Goal: Task Accomplishment & Management: Use online tool/utility

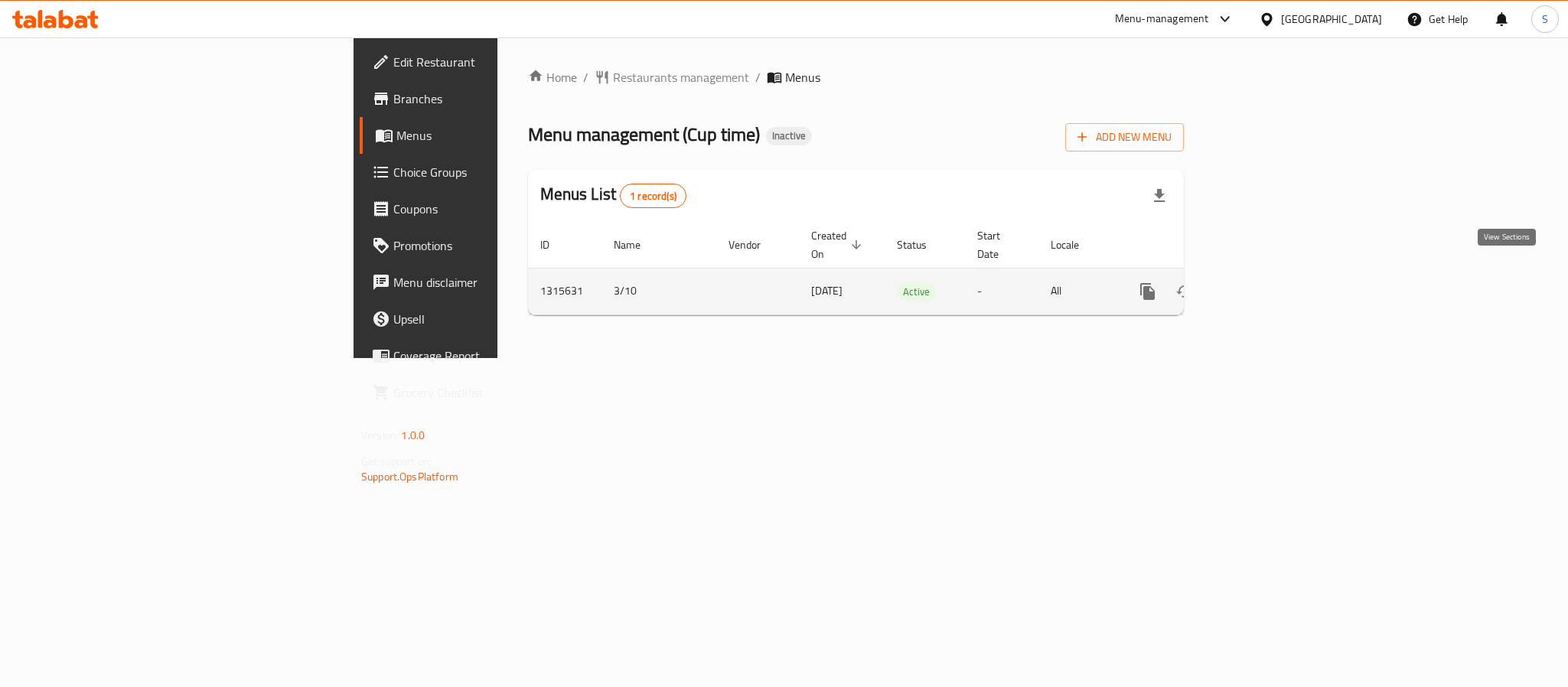
click at [1268, 282] on icon "enhanced table" at bounding box center [1258, 291] width 18 height 18
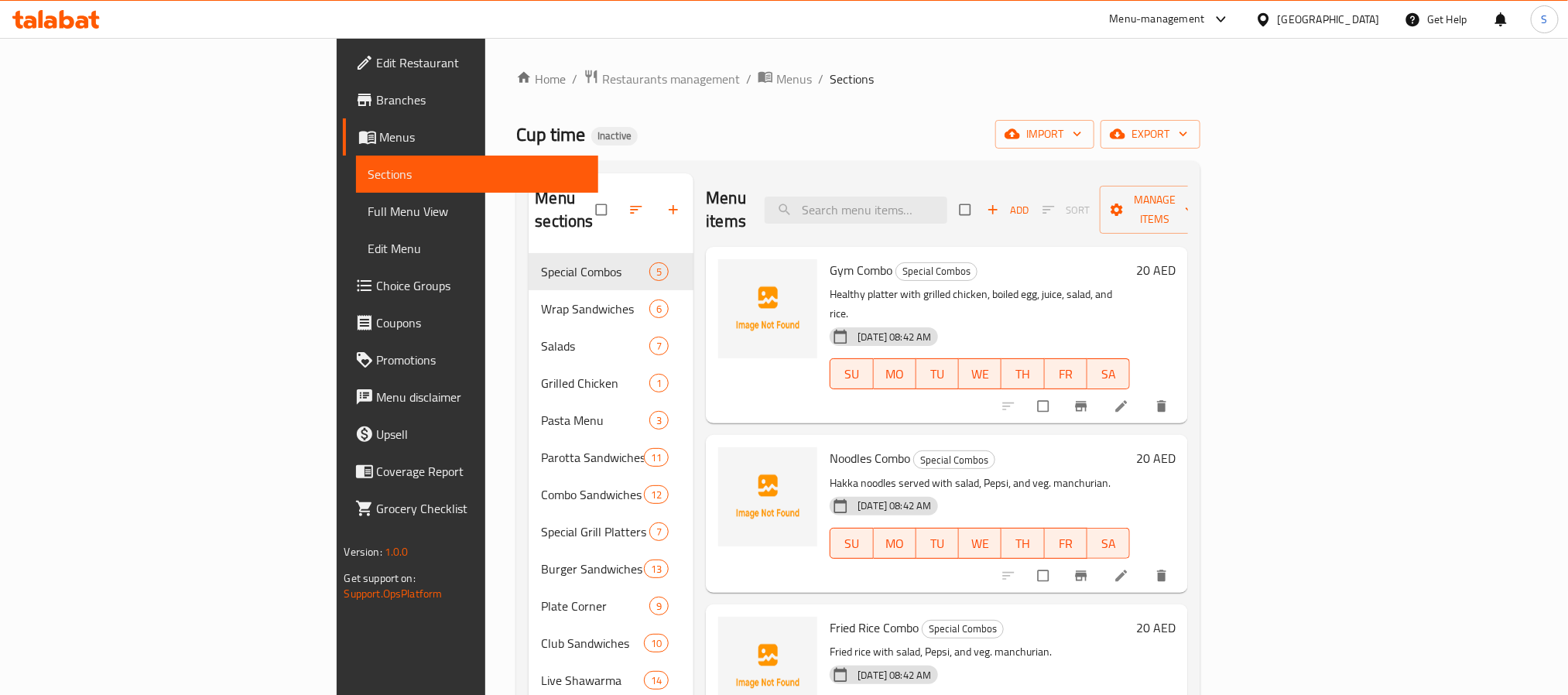
click at [368, 212] on span "Full Menu View" at bounding box center [476, 211] width 218 height 18
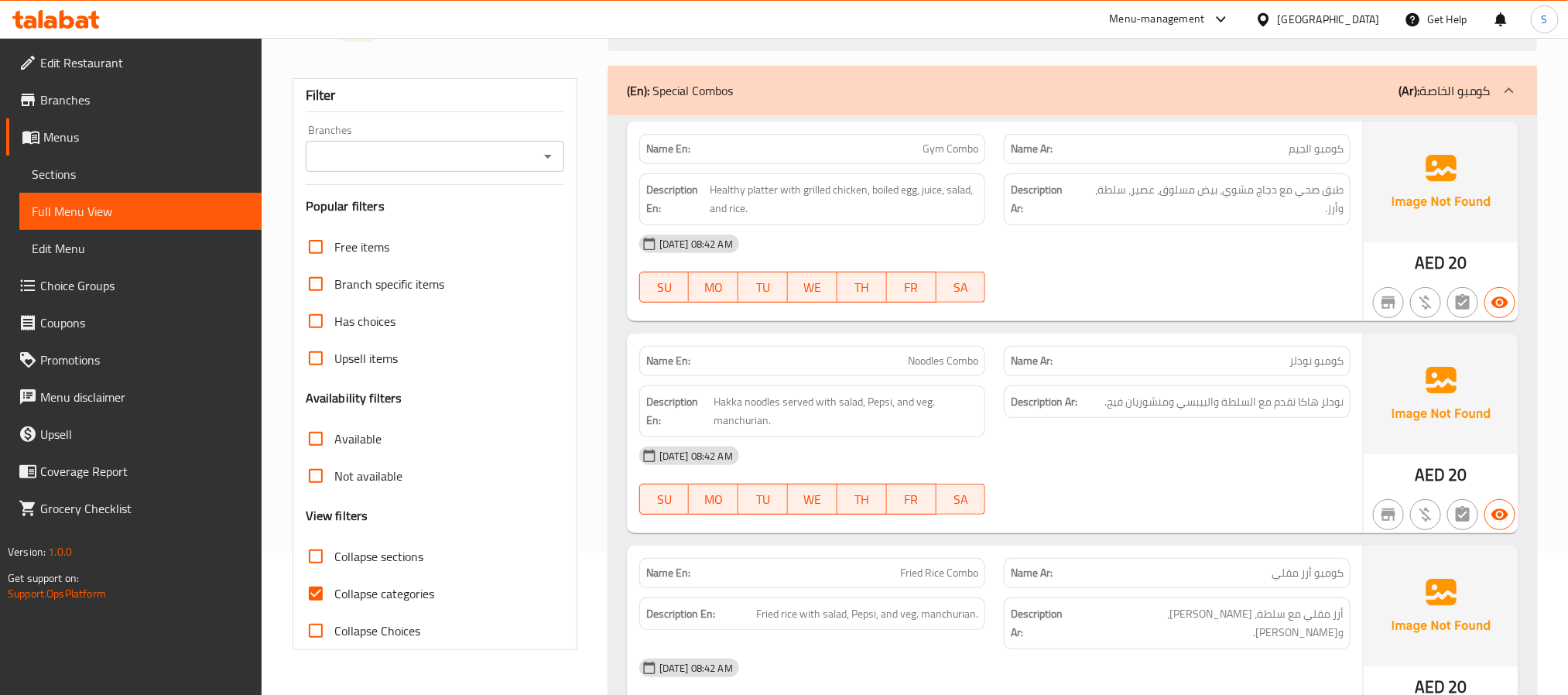
scroll to position [265, 0]
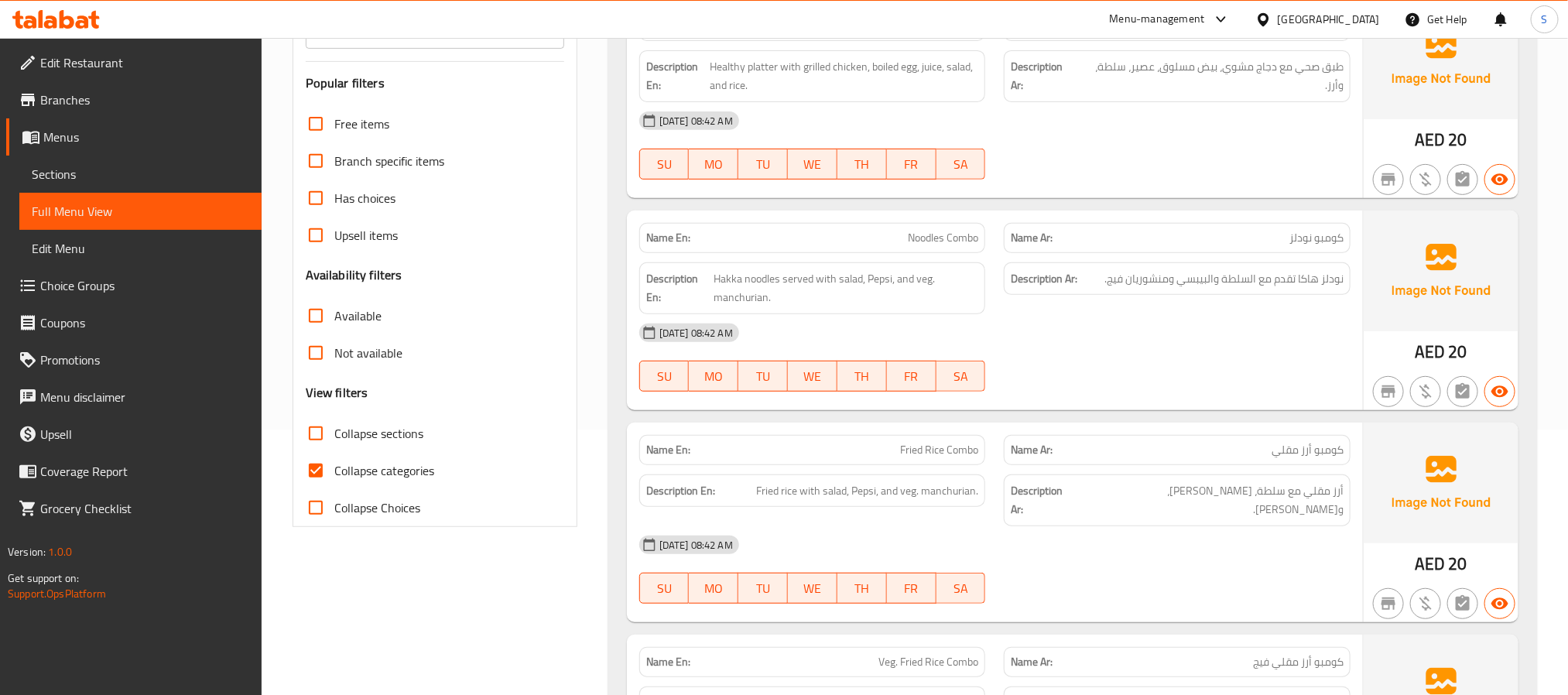
click at [316, 469] on input "Collapse categories" at bounding box center [316, 470] width 37 height 37
checkbox input "false"
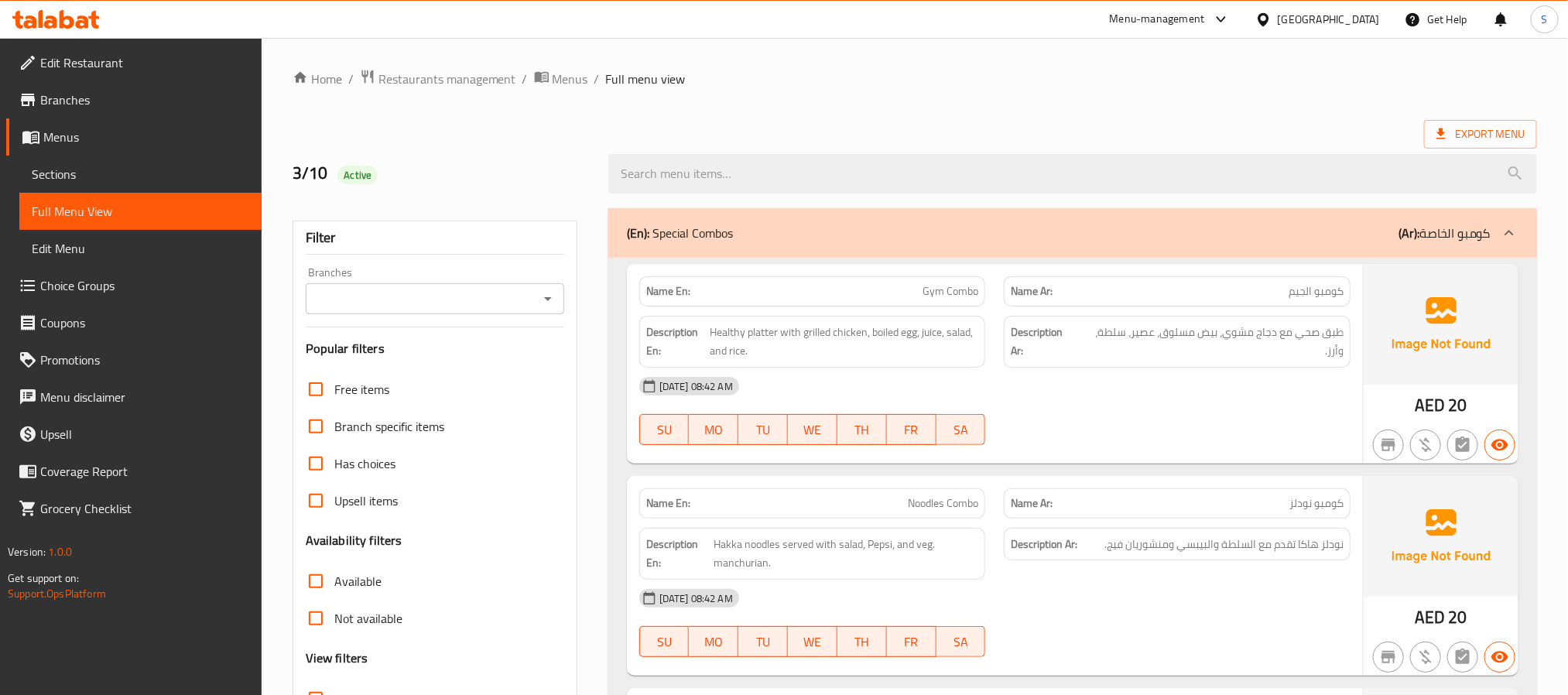
click at [664, 300] on strong "Name En:" at bounding box center [668, 292] width 44 height 16
click at [558, 181] on h2 "3/10 Active" at bounding box center [441, 173] width 297 height 23
click at [539, 161] on div "3/10 Active" at bounding box center [441, 174] width 316 height 69
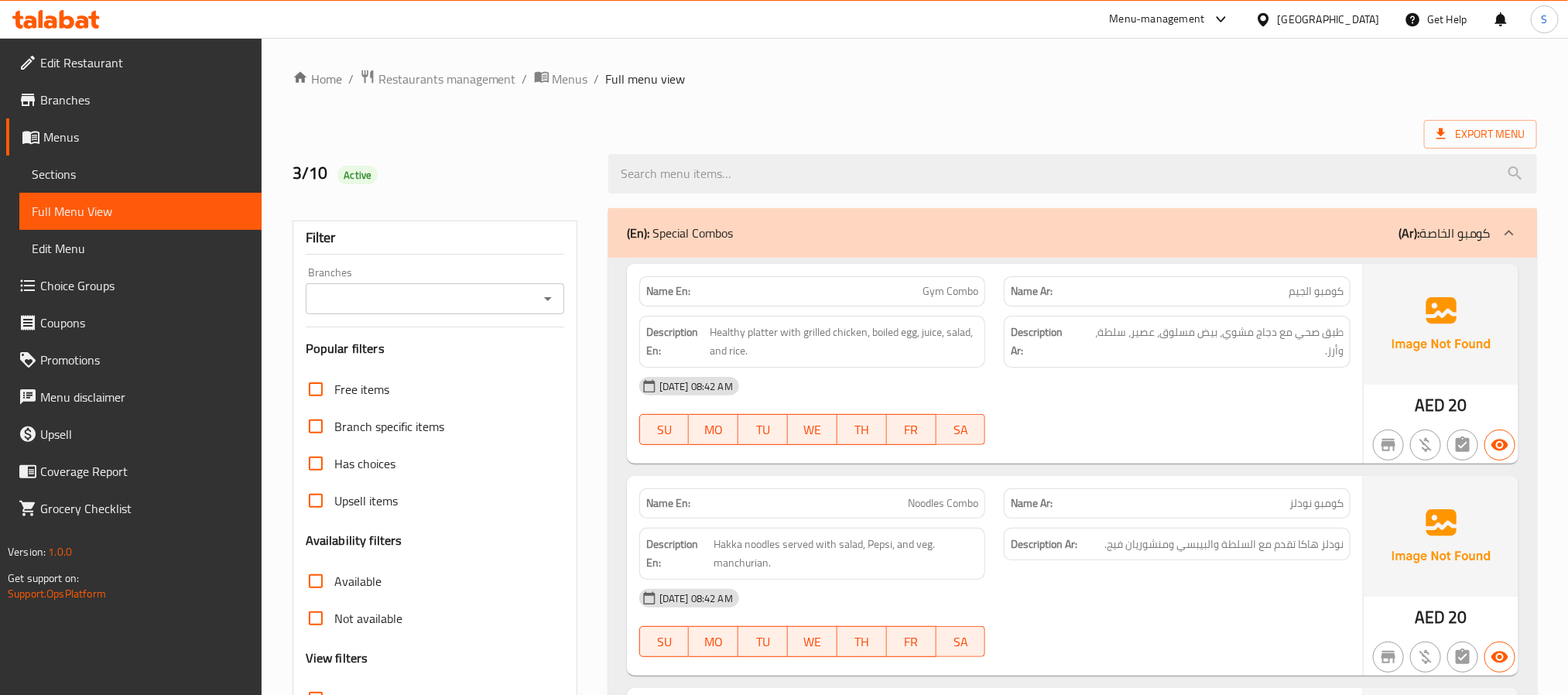
click at [465, 265] on div "Filter Branches Branches Popular filters Free items Branch specific items Has c…" at bounding box center [434, 507] width 284 height 572
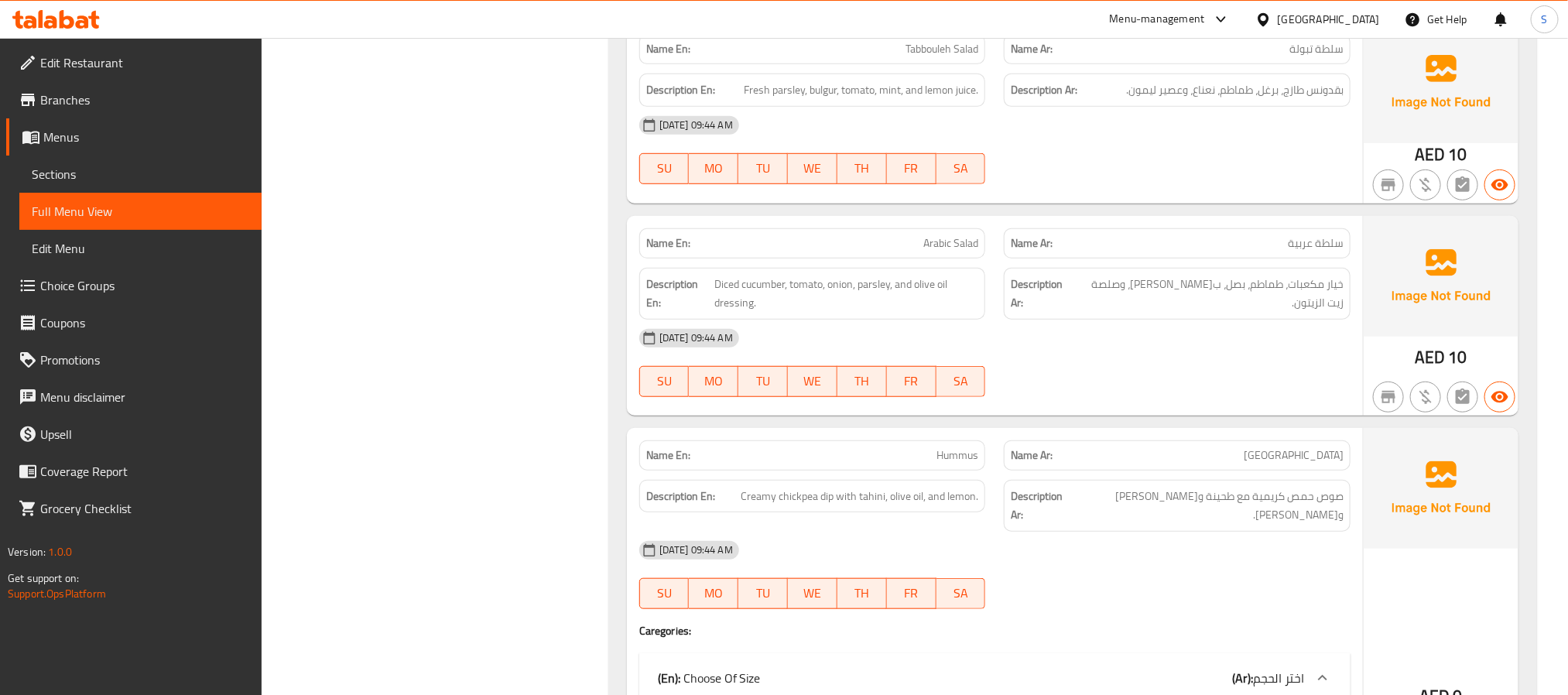
scroll to position [3580, 0]
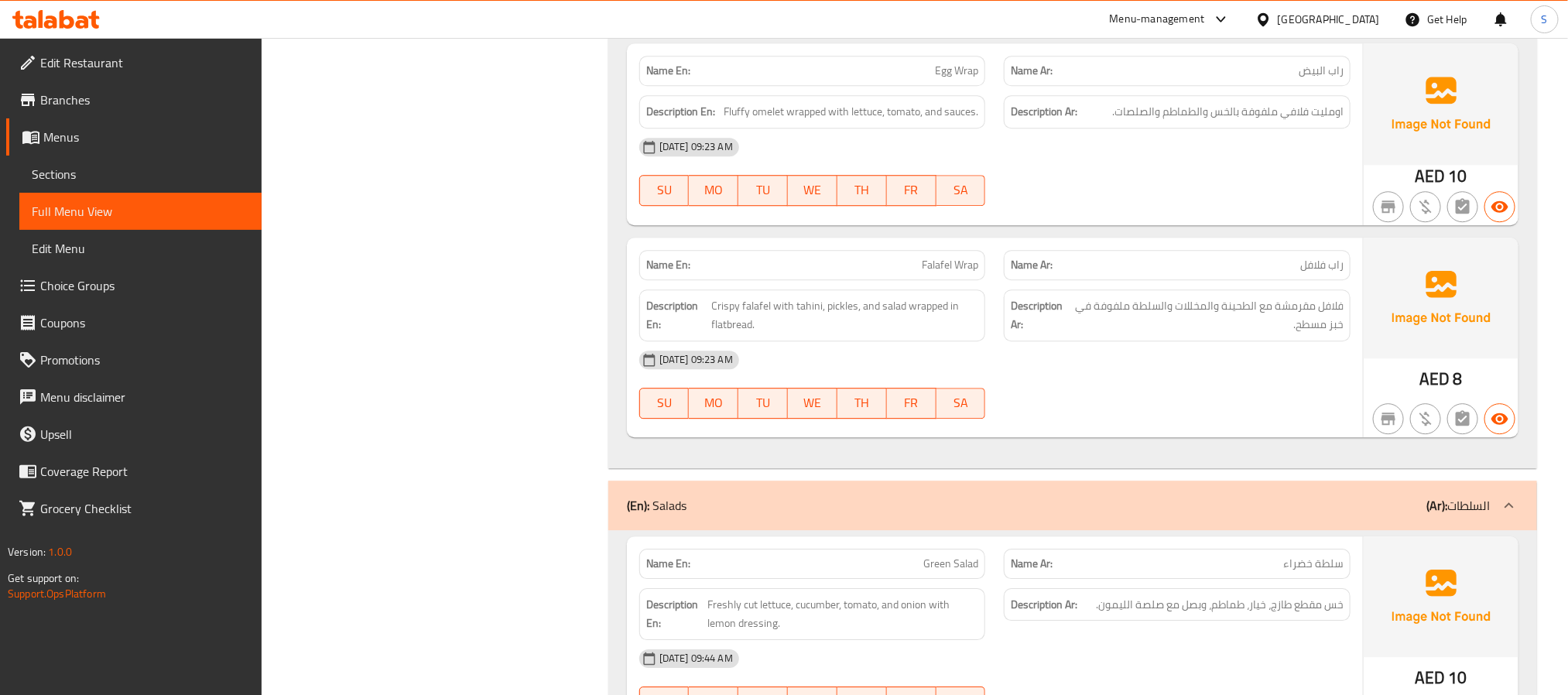
scroll to position [2158, 0]
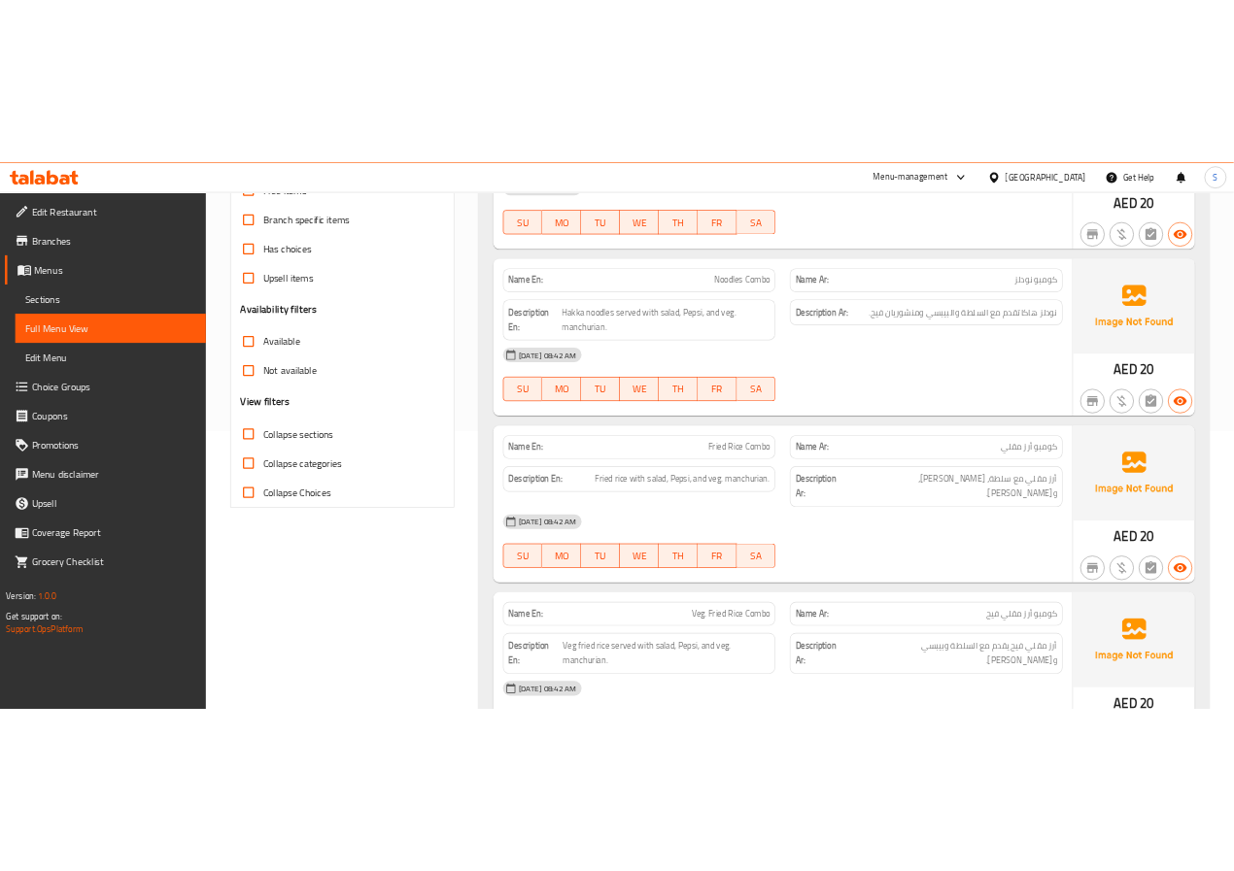
scroll to position [0, 0]
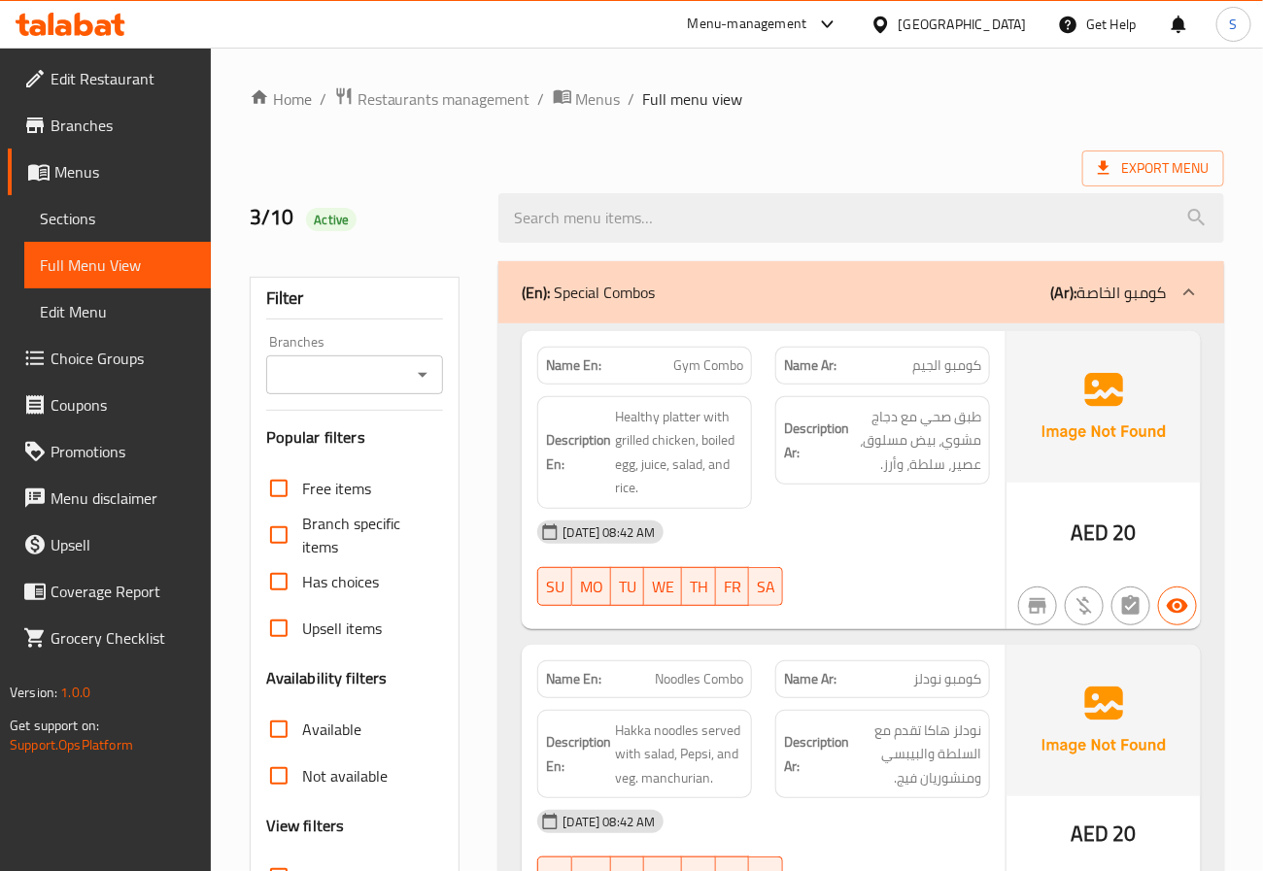
click at [301, 151] on div "Export Menu" at bounding box center [737, 169] width 974 height 36
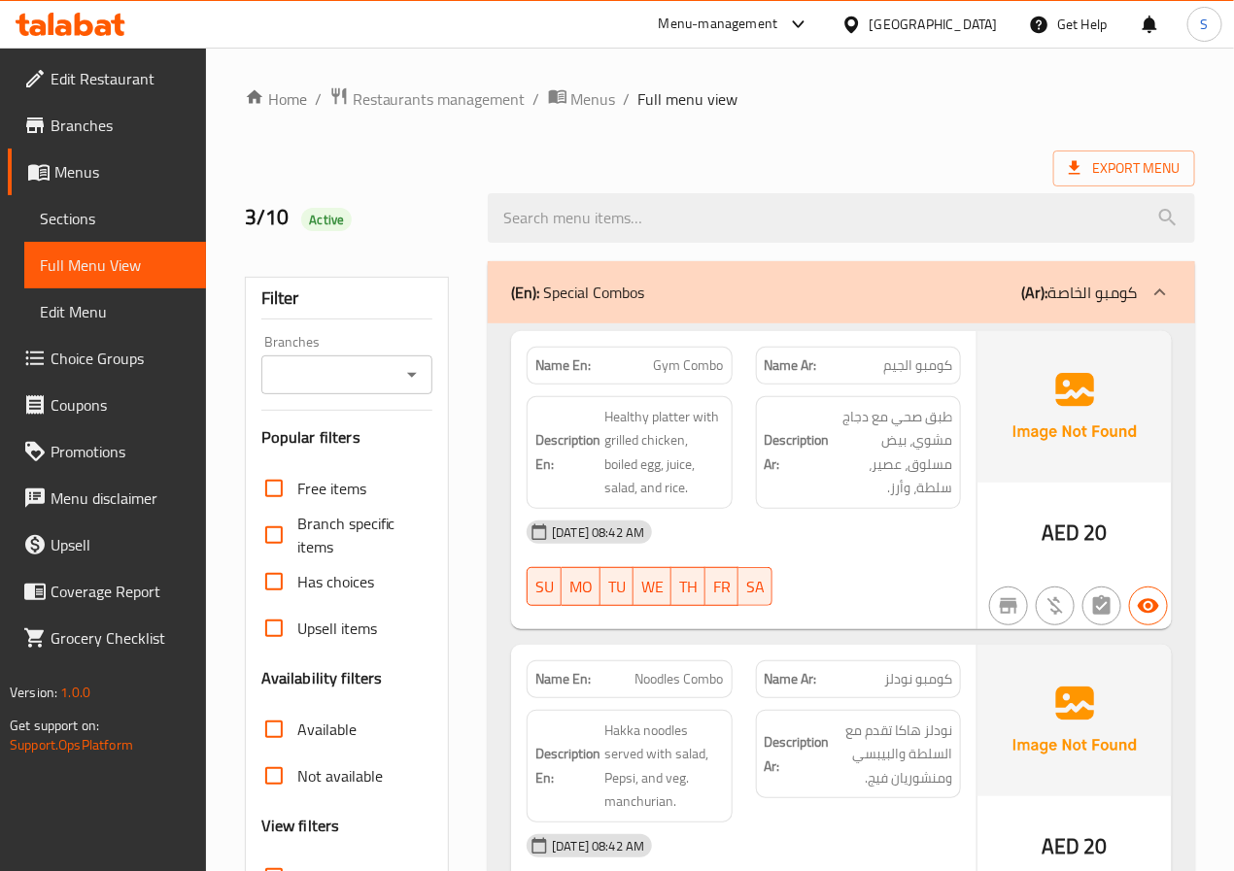
click at [440, 185] on div "3/10 Active" at bounding box center [355, 218] width 244 height 86
click at [423, 151] on div "Export Menu" at bounding box center [720, 169] width 950 height 36
click at [478, 236] on div at bounding box center [841, 218] width 730 height 73
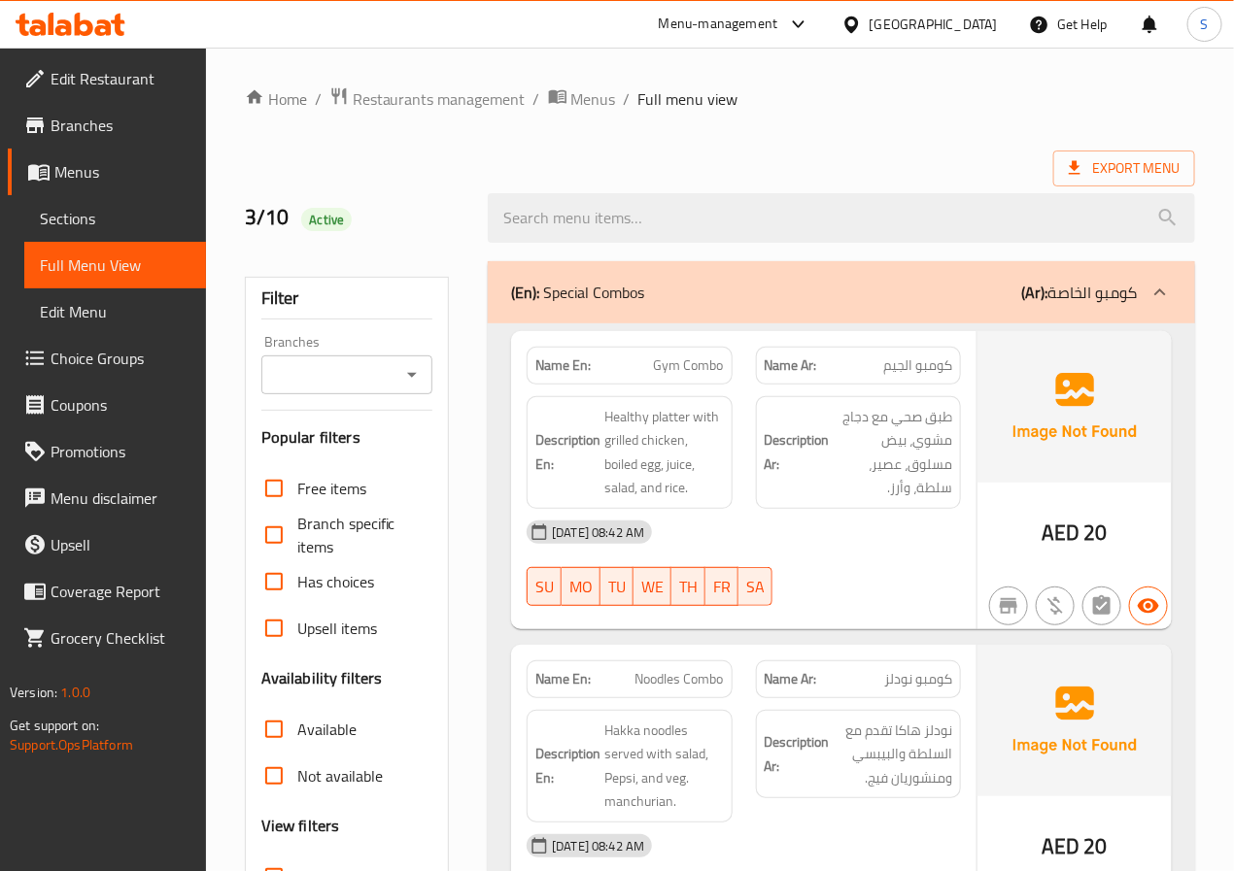
click at [466, 152] on div "Export Menu" at bounding box center [720, 169] width 950 height 36
